Goal: Find specific page/section: Find specific page/section

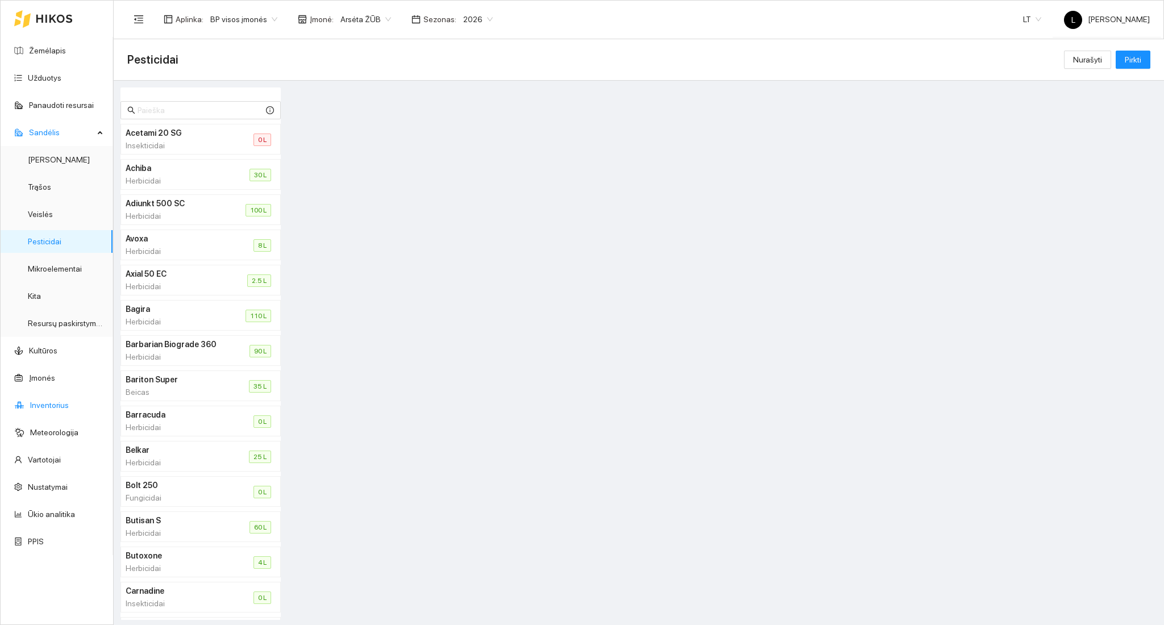
click at [52, 408] on link "Inventorius" at bounding box center [49, 405] width 39 height 9
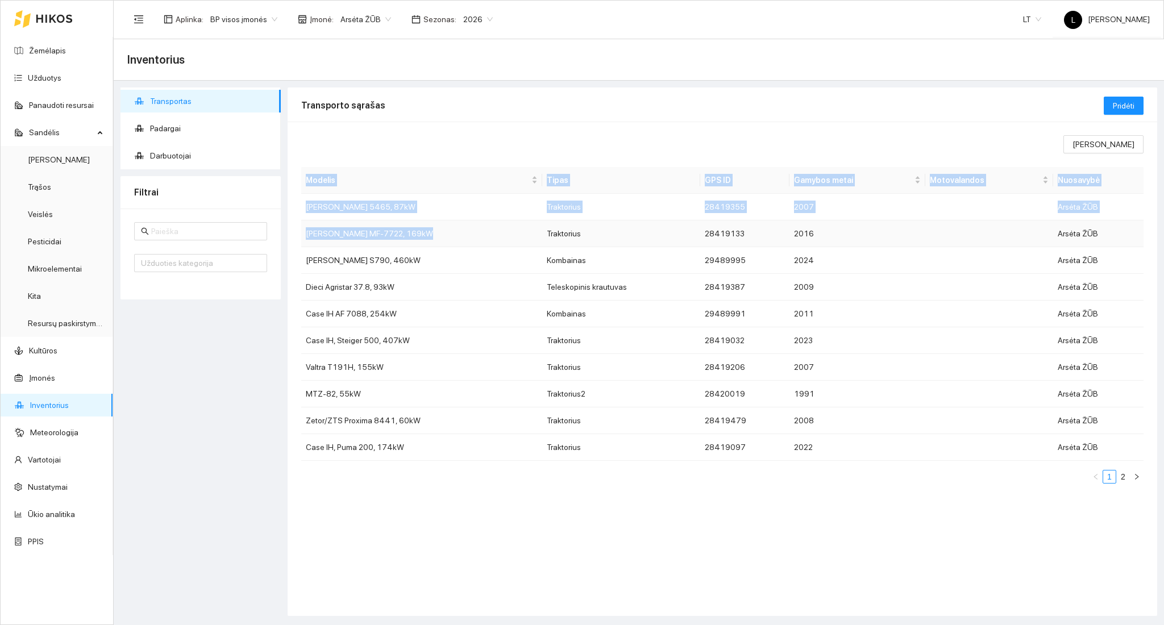
drag, startPoint x: 298, startPoint y: 236, endPoint x: 418, endPoint y: 244, distance: 120.8
click at [418, 244] on div "Rodomi stulpeliai Modelis Tipas GPS ID Gamybos metai Motovalandos Nuosavybė [PE…" at bounding box center [722, 369] width 869 height 494
click at [289, 263] on div "Rodomi stulpeliai Modelis Tipas GPS ID Gamybos metai Motovalandos Nuosavybė [PE…" at bounding box center [722, 369] width 869 height 494
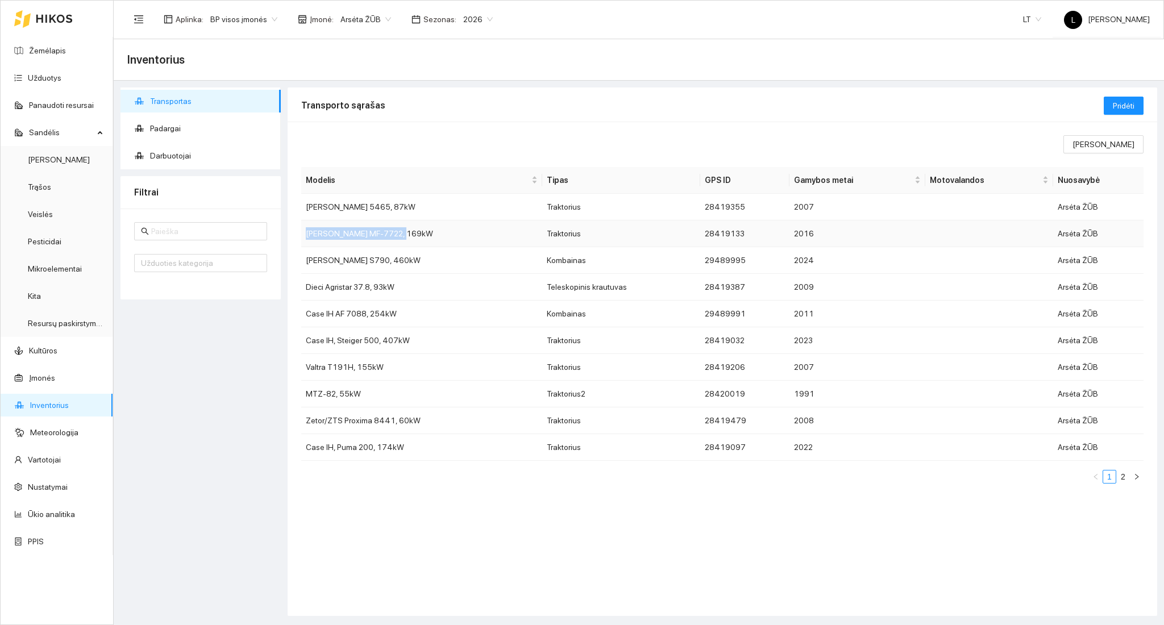
copy td "[PERSON_NAME] MF-7722"
